Goal: Information Seeking & Learning: Learn about a topic

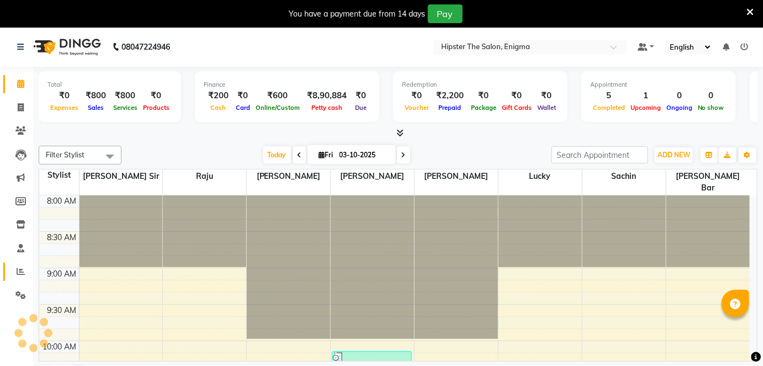
scroll to position [408, 0]
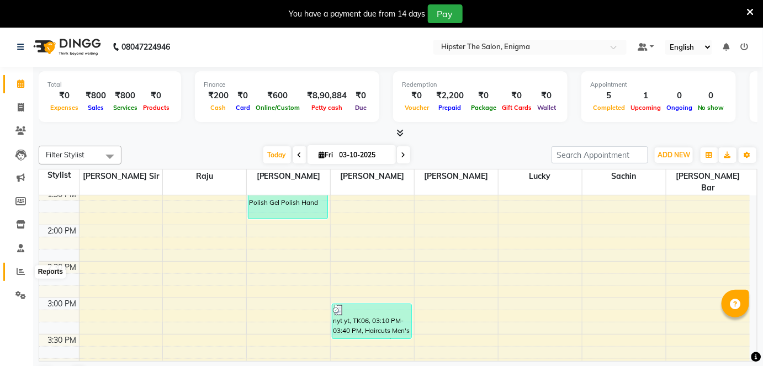
click at [17, 267] on icon at bounding box center [21, 271] width 8 height 8
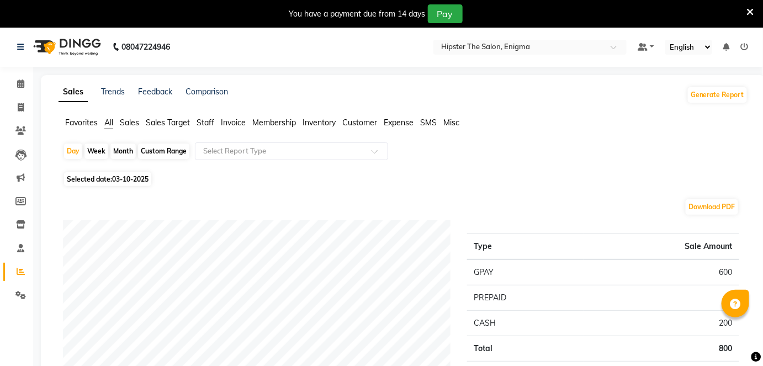
click at [205, 120] on span "Staff" at bounding box center [206, 123] width 18 height 10
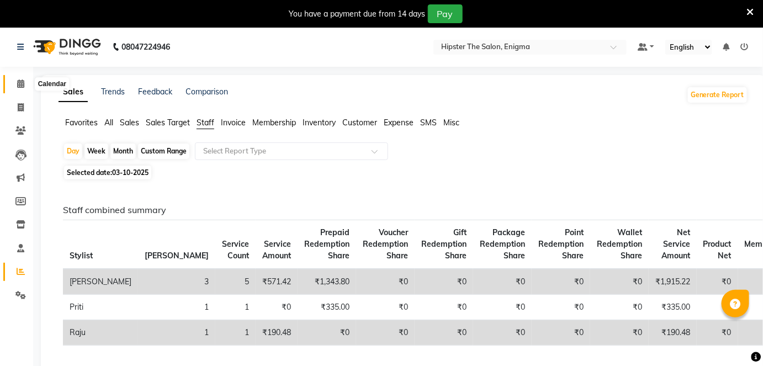
click at [27, 81] on span at bounding box center [20, 84] width 19 height 13
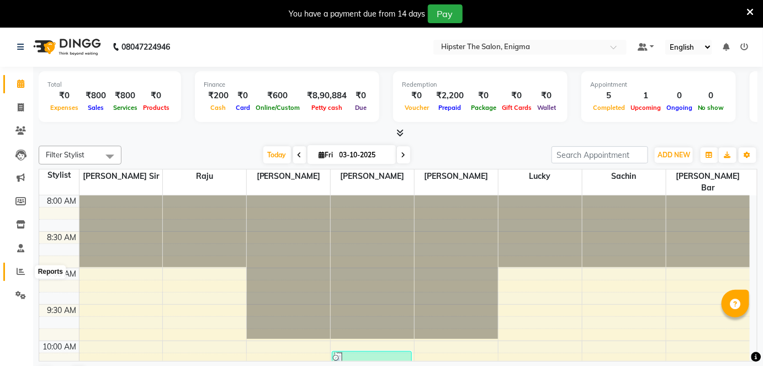
click at [15, 273] on span at bounding box center [20, 272] width 19 height 13
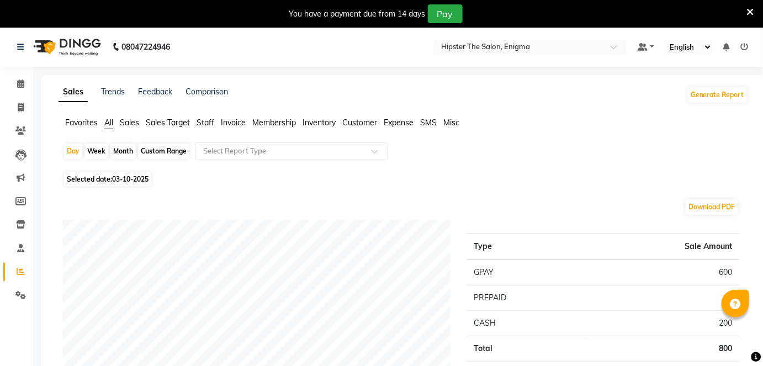
click at [160, 151] on div "Custom Range" at bounding box center [163, 151] width 51 height 15
select select "10"
select select "2025"
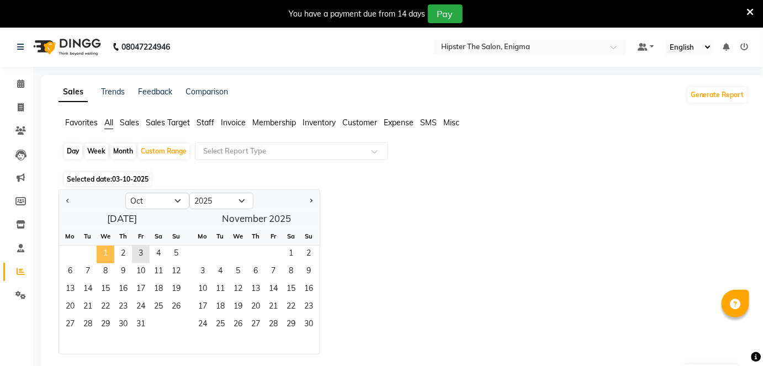
click at [98, 247] on span "1" at bounding box center [106, 255] width 18 height 18
click at [146, 254] on span "3" at bounding box center [141, 255] width 18 height 18
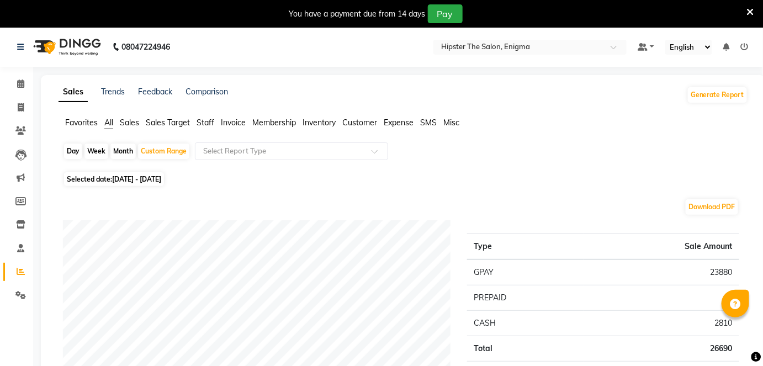
click at [215, 124] on ul "Favorites All Sales Sales Target Staff Invoice Membership Inventory Customer Ex…" at bounding box center [404, 123] width 690 height 12
click at [208, 123] on span "Staff" at bounding box center [206, 123] width 18 height 10
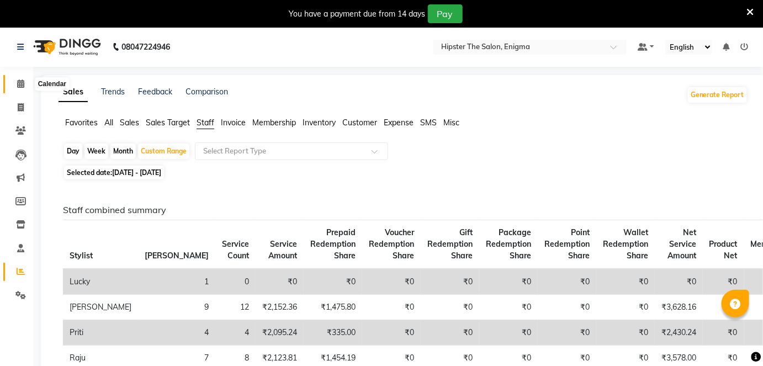
click at [18, 81] on icon at bounding box center [20, 84] width 7 height 8
